Goal: Task Accomplishment & Management: Manage account settings

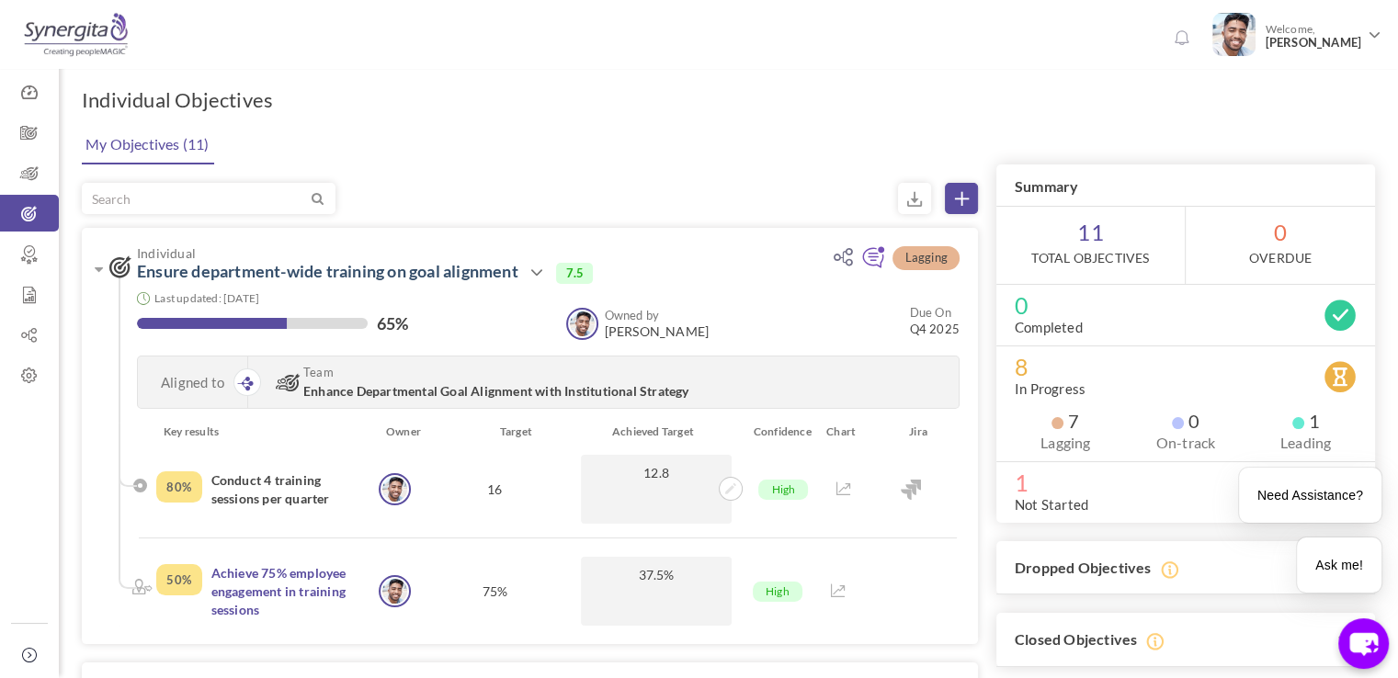
click at [539, 130] on div "My Objectives (11)" at bounding box center [726, 143] width 1297 height 42
click at [52, 109] on link "Dashboard" at bounding box center [29, 92] width 59 height 37
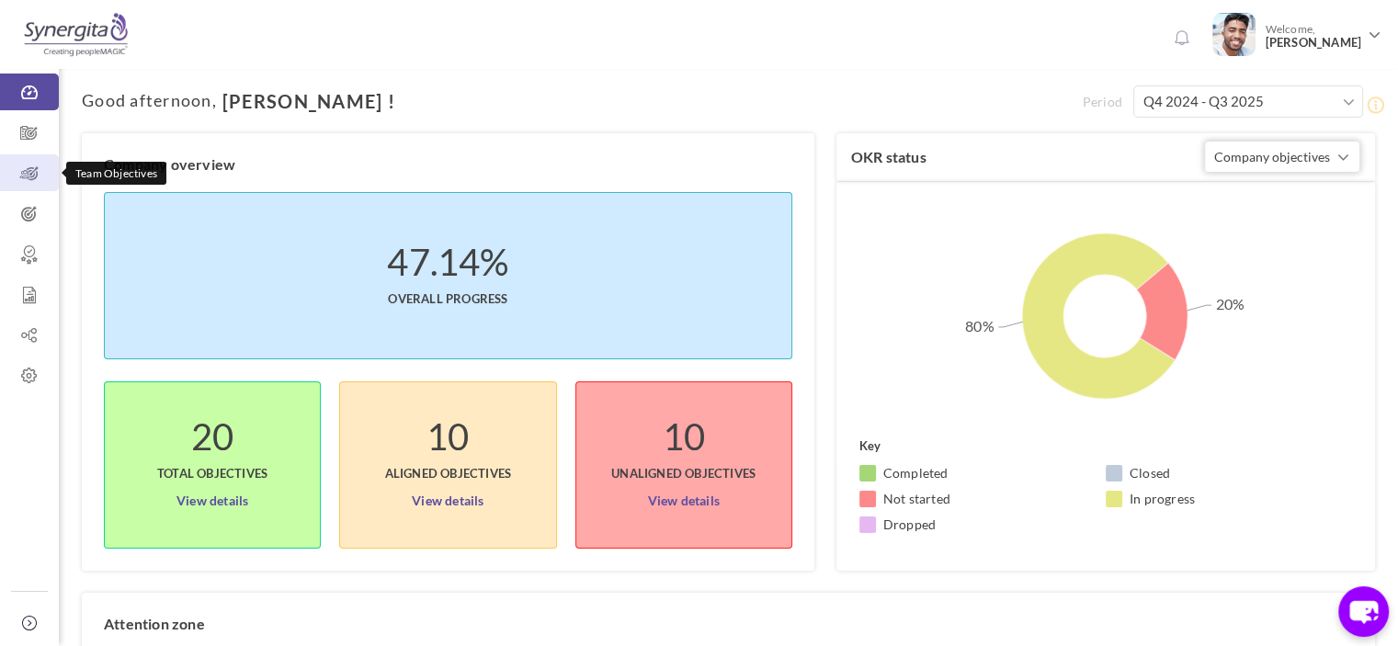
click at [44, 186] on link "Team Objectives" at bounding box center [29, 172] width 59 height 37
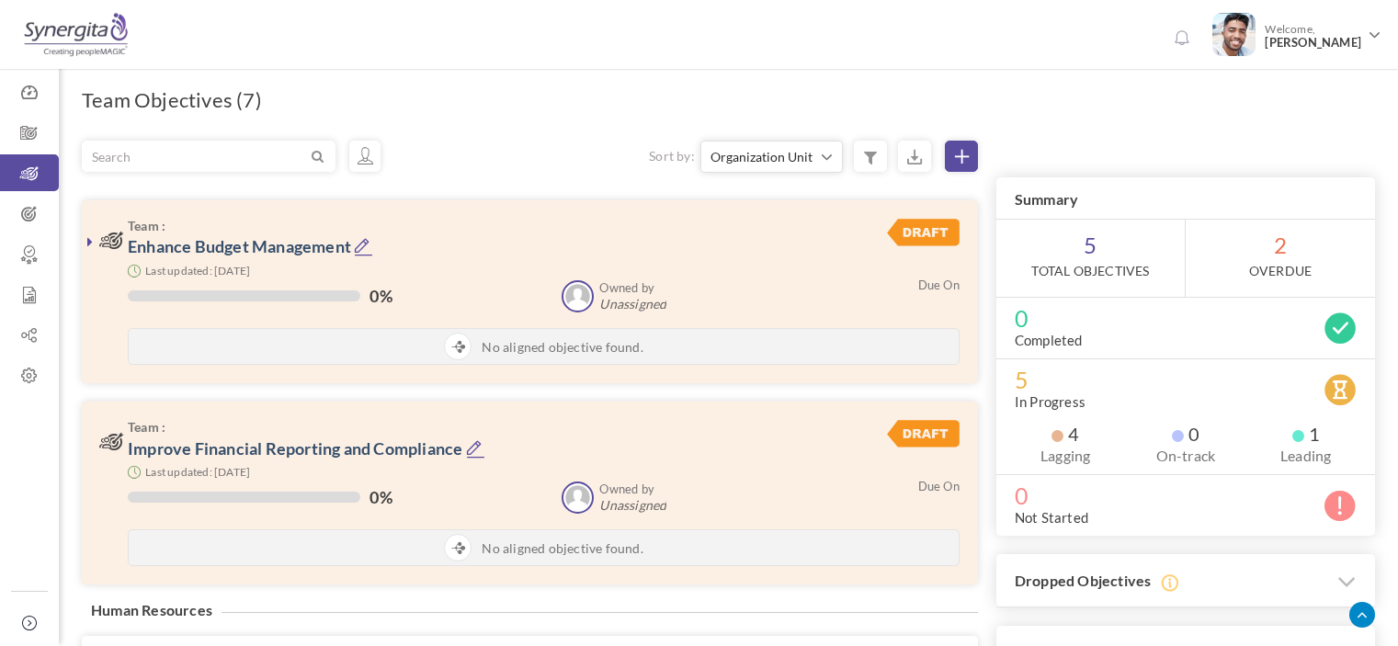
scroll to position [309, 0]
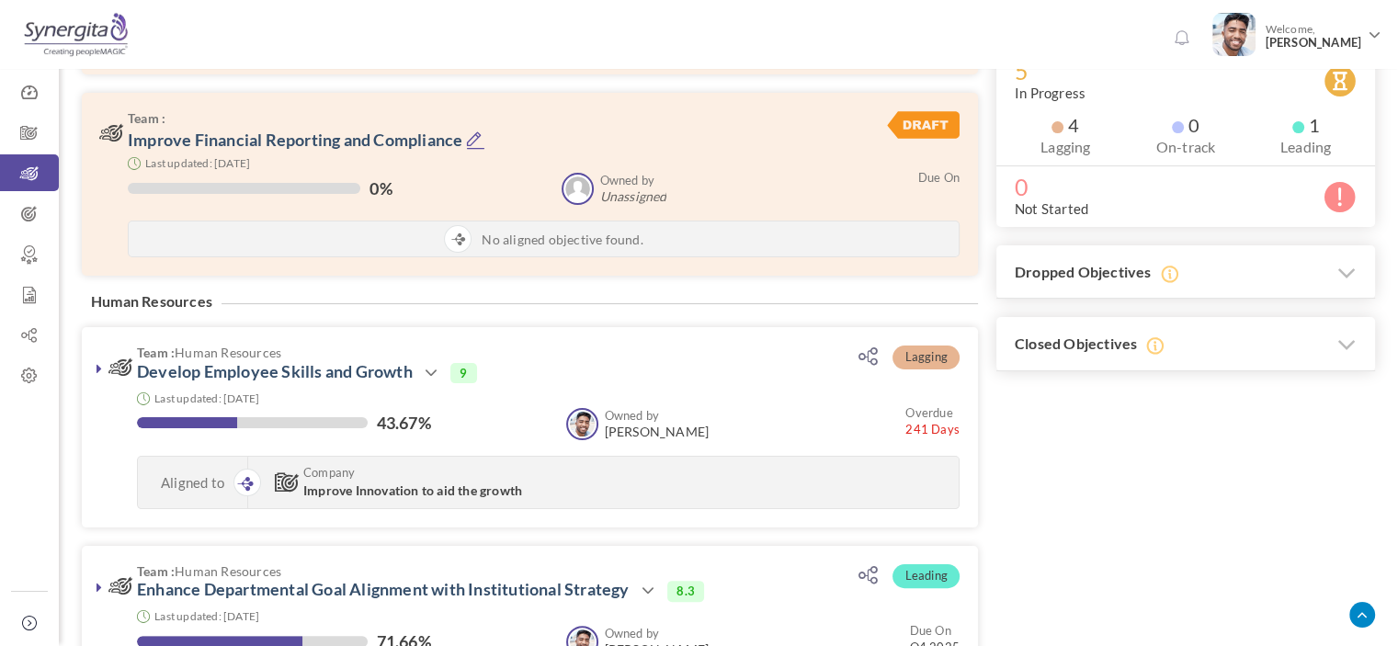
click at [233, 379] on link "Develop Employee Skills and Growth" at bounding box center [275, 371] width 276 height 20
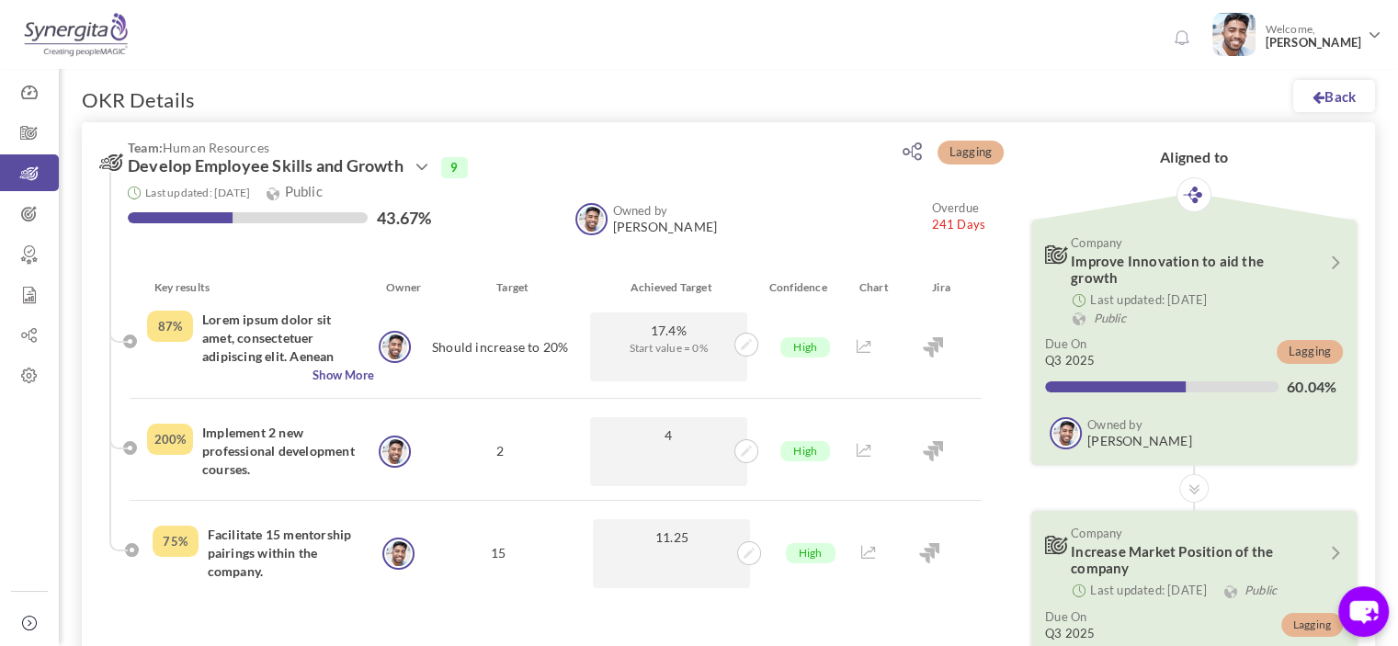
click at [680, 227] on div "Owned by Frank N Junior Executive Owned by Frank N Overdue 241 Days" at bounding box center [771, 220] width 429 height 34
click at [425, 158] on icon at bounding box center [422, 167] width 22 height 22
click at [419, 176] on icon at bounding box center [422, 167] width 22 height 22
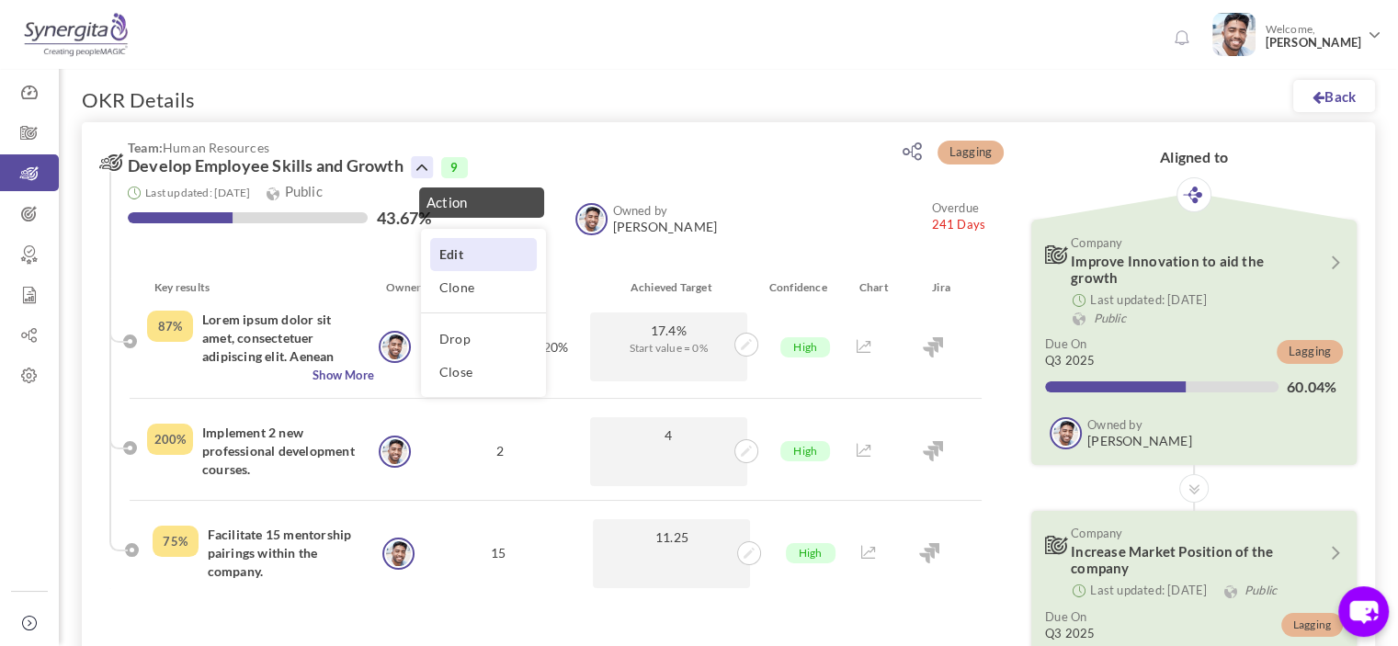
click at [452, 267] on link "Edit" at bounding box center [483, 254] width 107 height 32
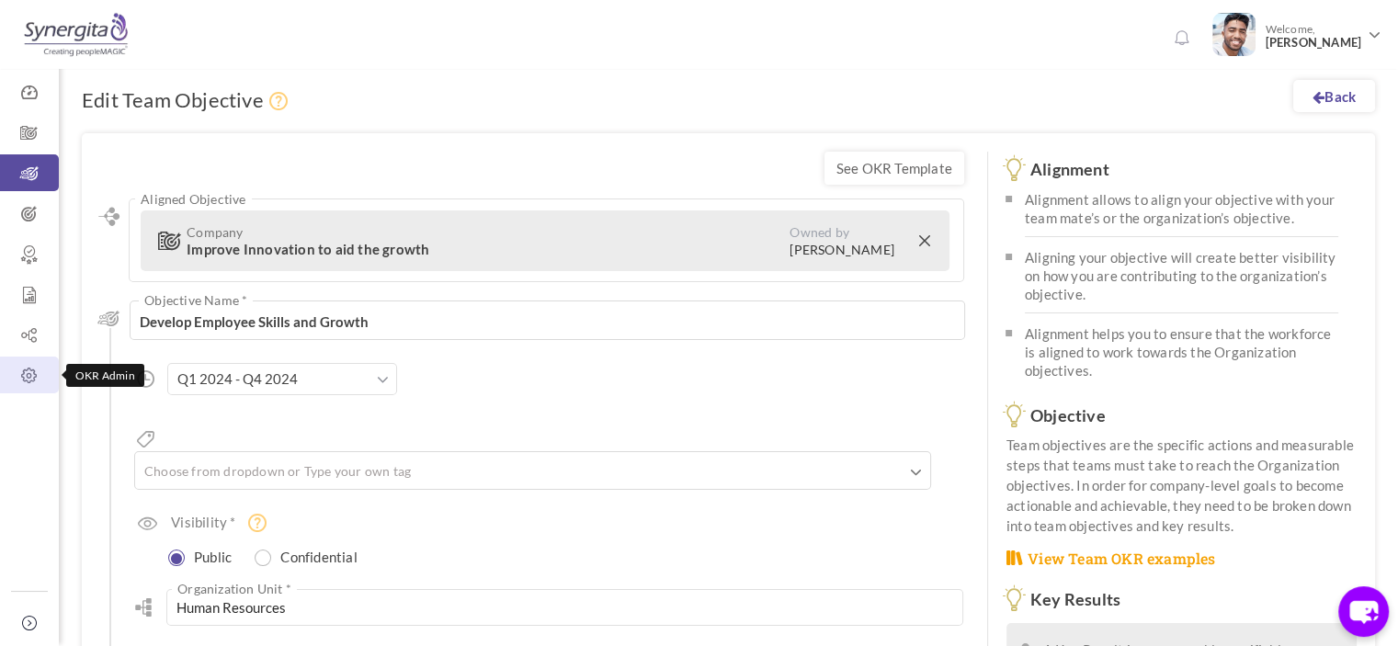
click at [36, 370] on icon at bounding box center [29, 376] width 59 height 18
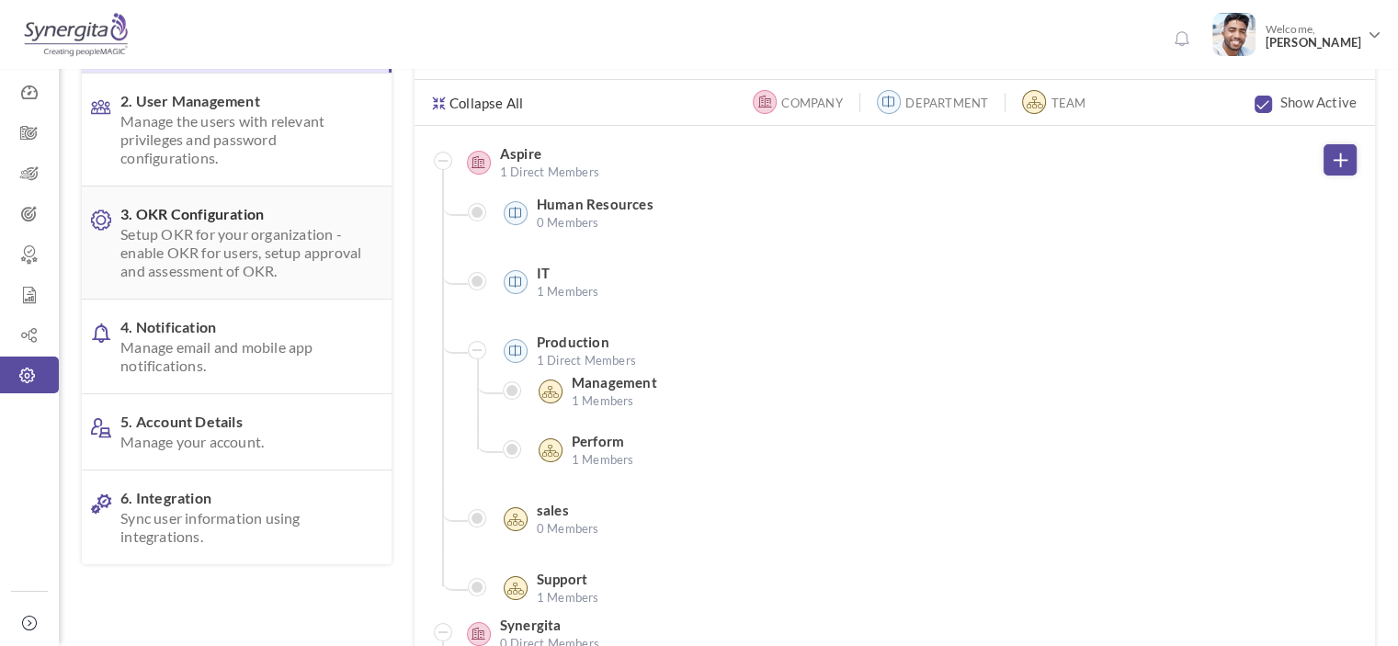
scroll to position [158, 0]
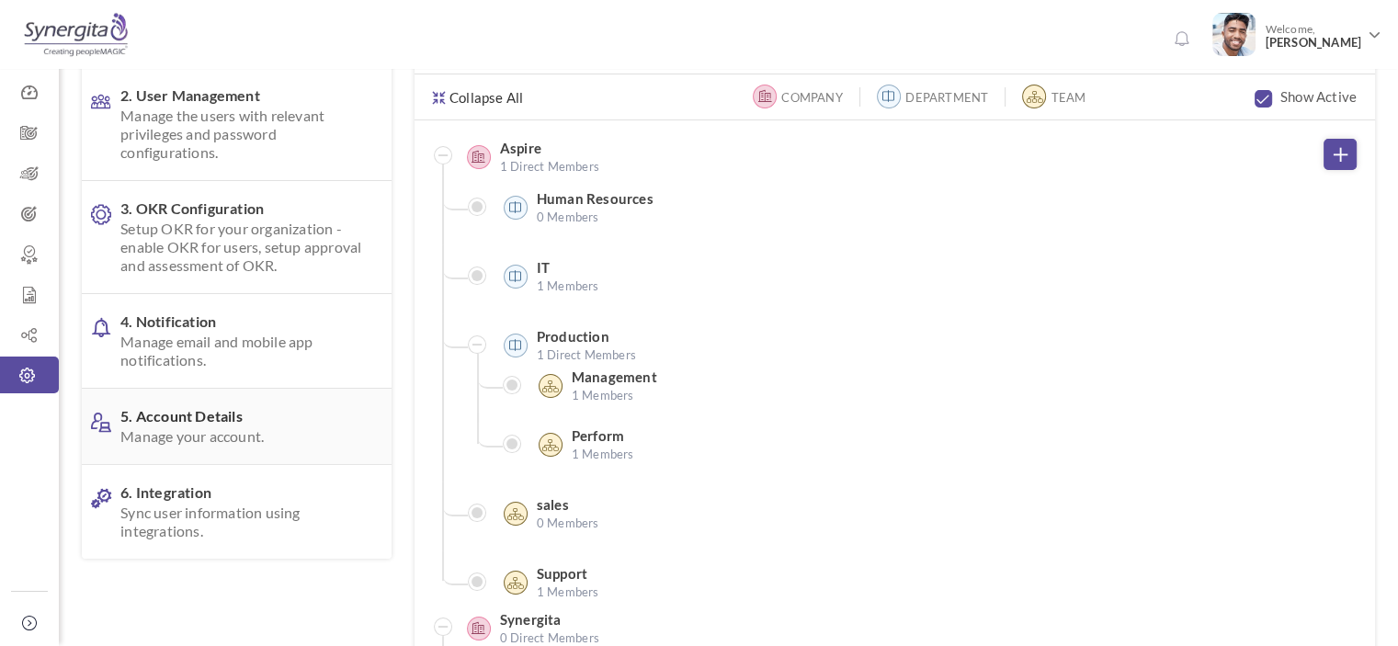
click at [197, 418] on span "5. Account Details Manage your account." at bounding box center [241, 426] width 242 height 39
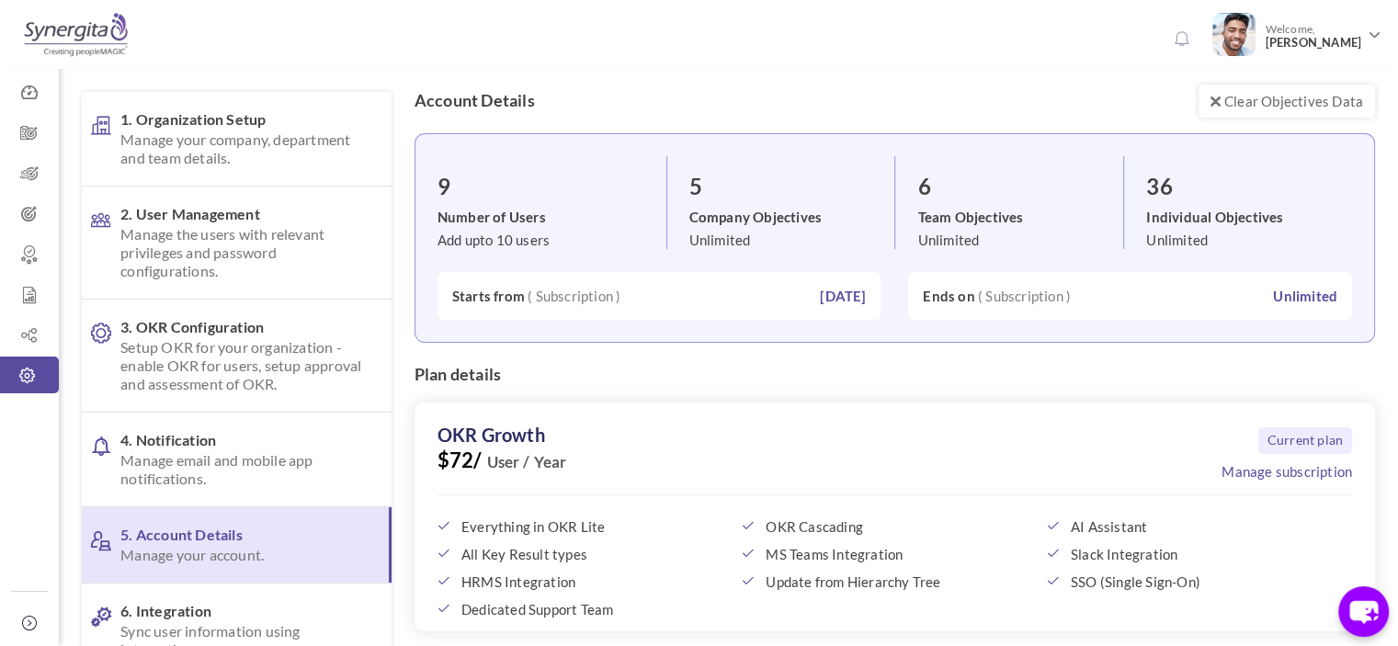
scroll to position [33, 0]
